Goal: Register for event/course

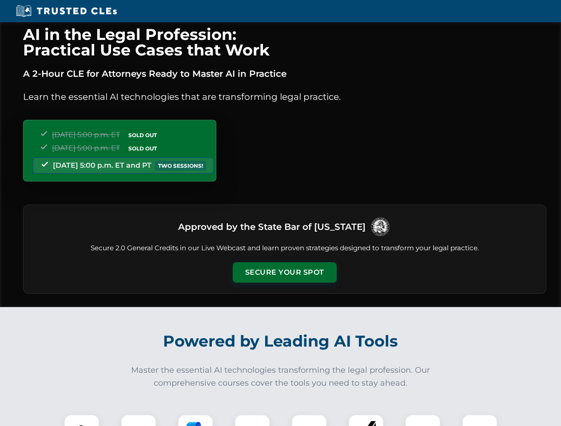
click at [284, 273] on button "Secure Your Spot" at bounding box center [285, 272] width 104 height 20
click at [82, 420] on img at bounding box center [82, 433] width 26 height 26
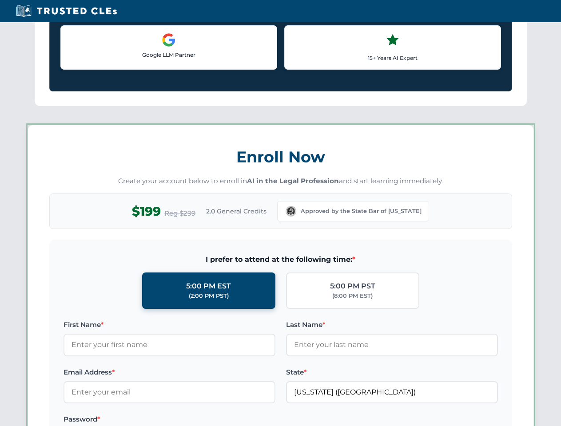
click at [195, 420] on label "Password *" at bounding box center [169, 419] width 212 height 11
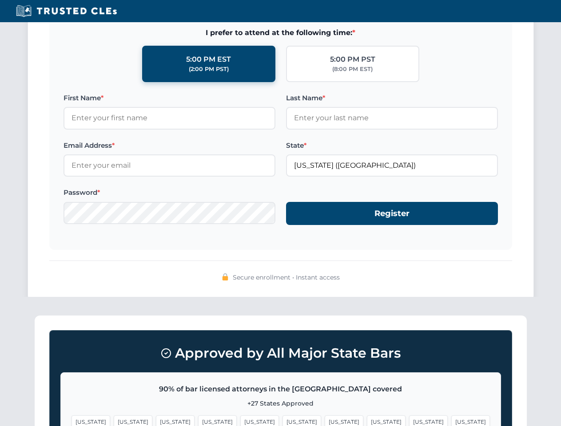
click at [409, 420] on span "[US_STATE]" at bounding box center [428, 422] width 39 height 13
